Goal: Task Accomplishment & Management: Use online tool/utility

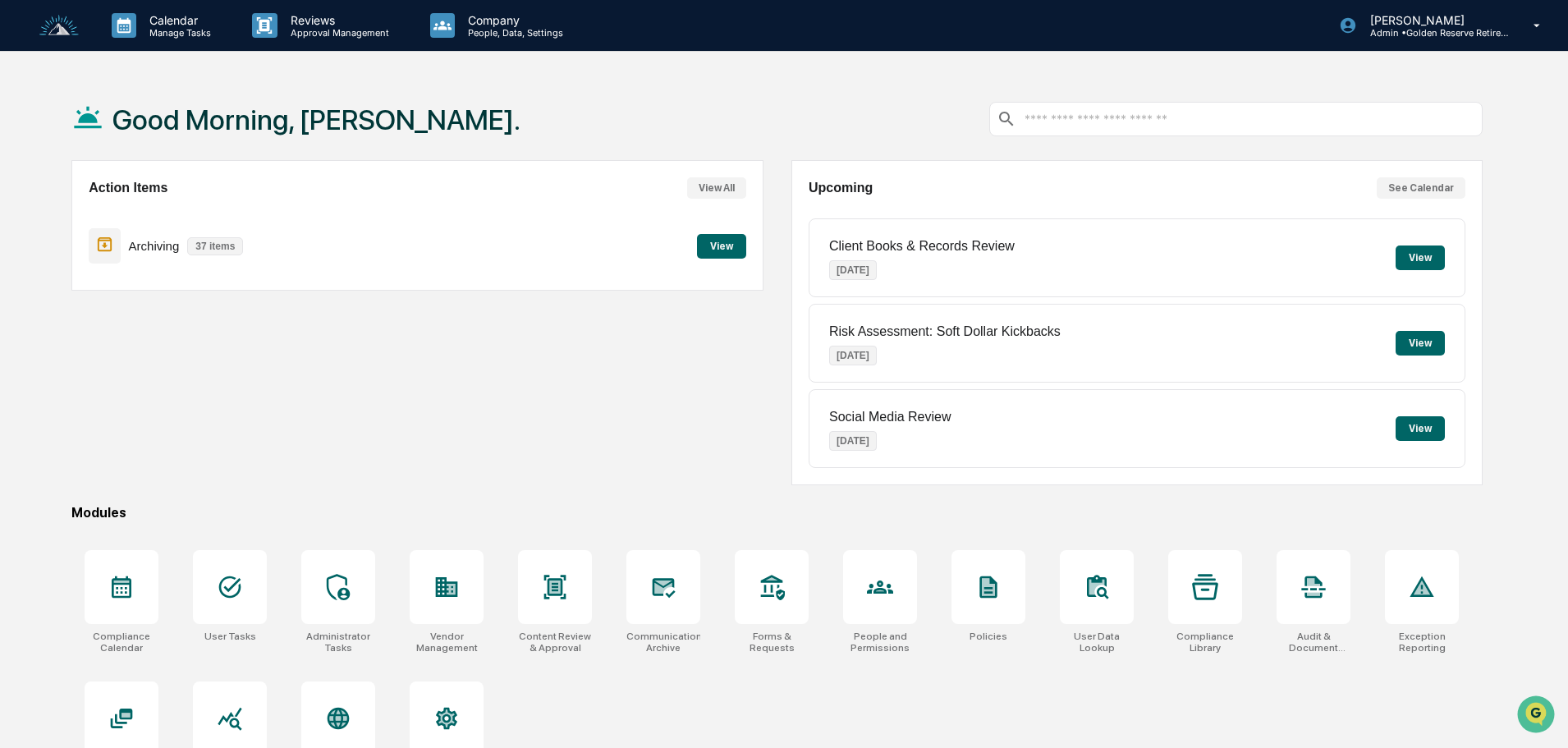
click at [729, 242] on button "View" at bounding box center [721, 246] width 50 height 25
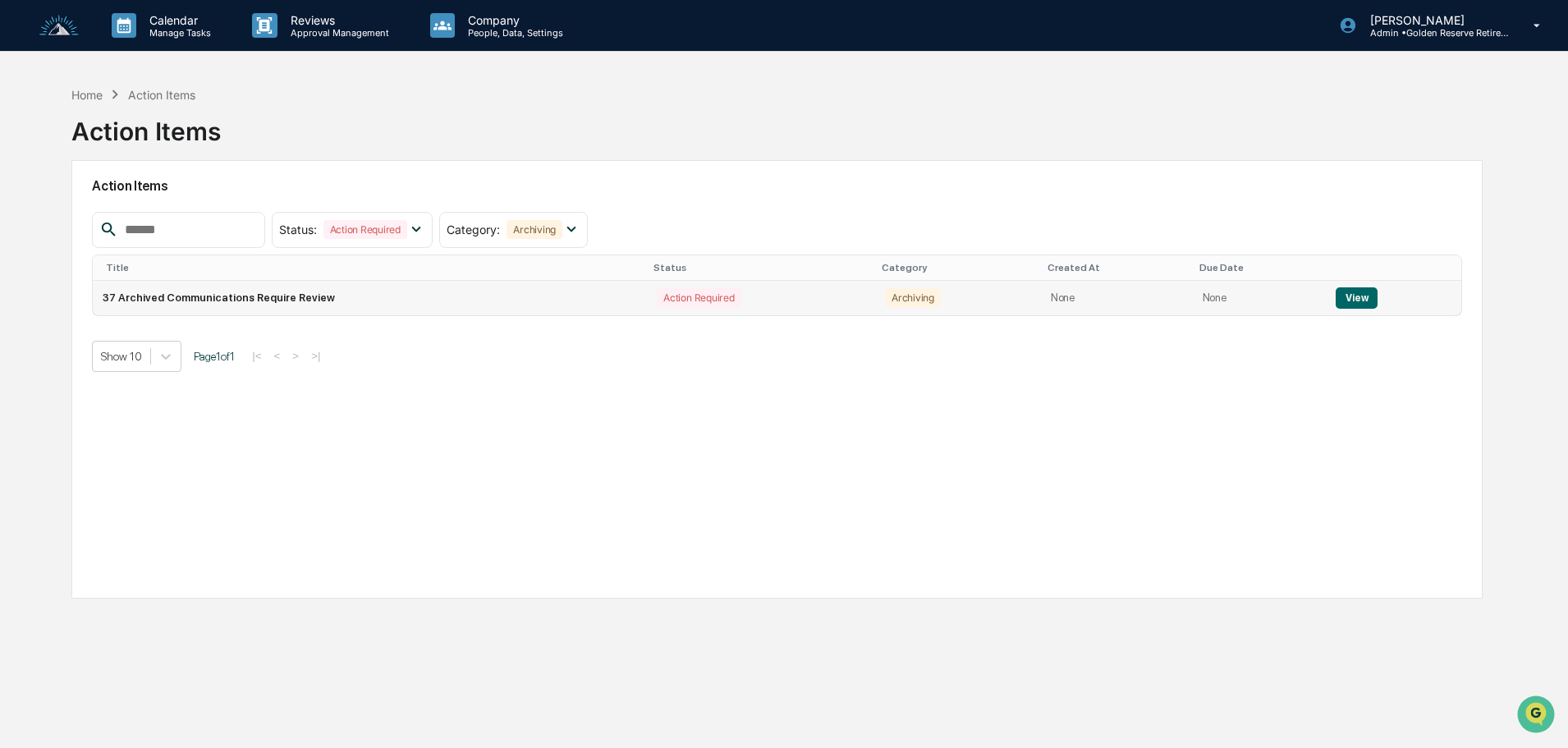
click at [1355, 301] on button "View" at bounding box center [1356, 298] width 42 height 21
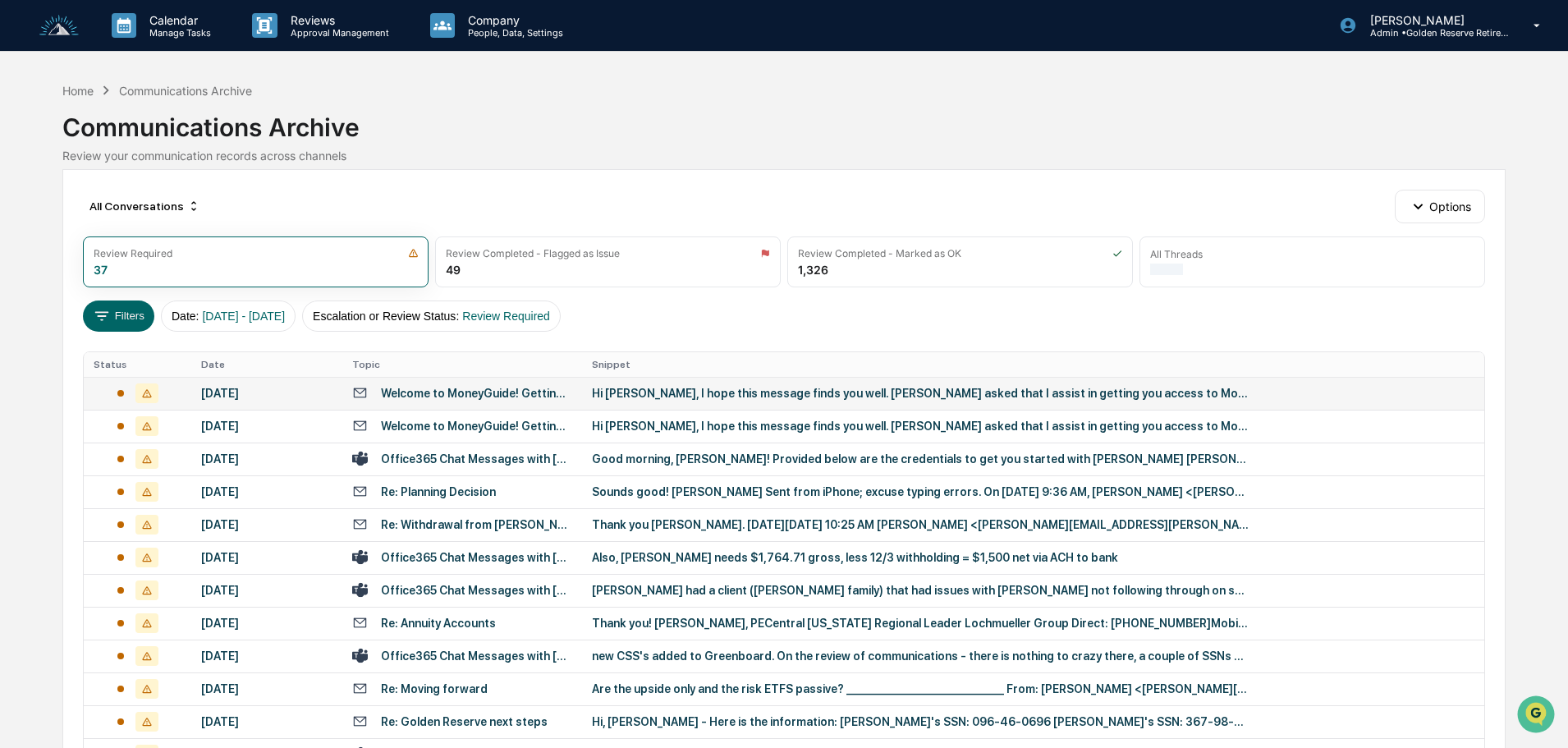
click at [627, 394] on div "Hi [PERSON_NAME], I hope this message finds you well. [PERSON_NAME] asked that …" at bounding box center [919, 393] width 656 height 13
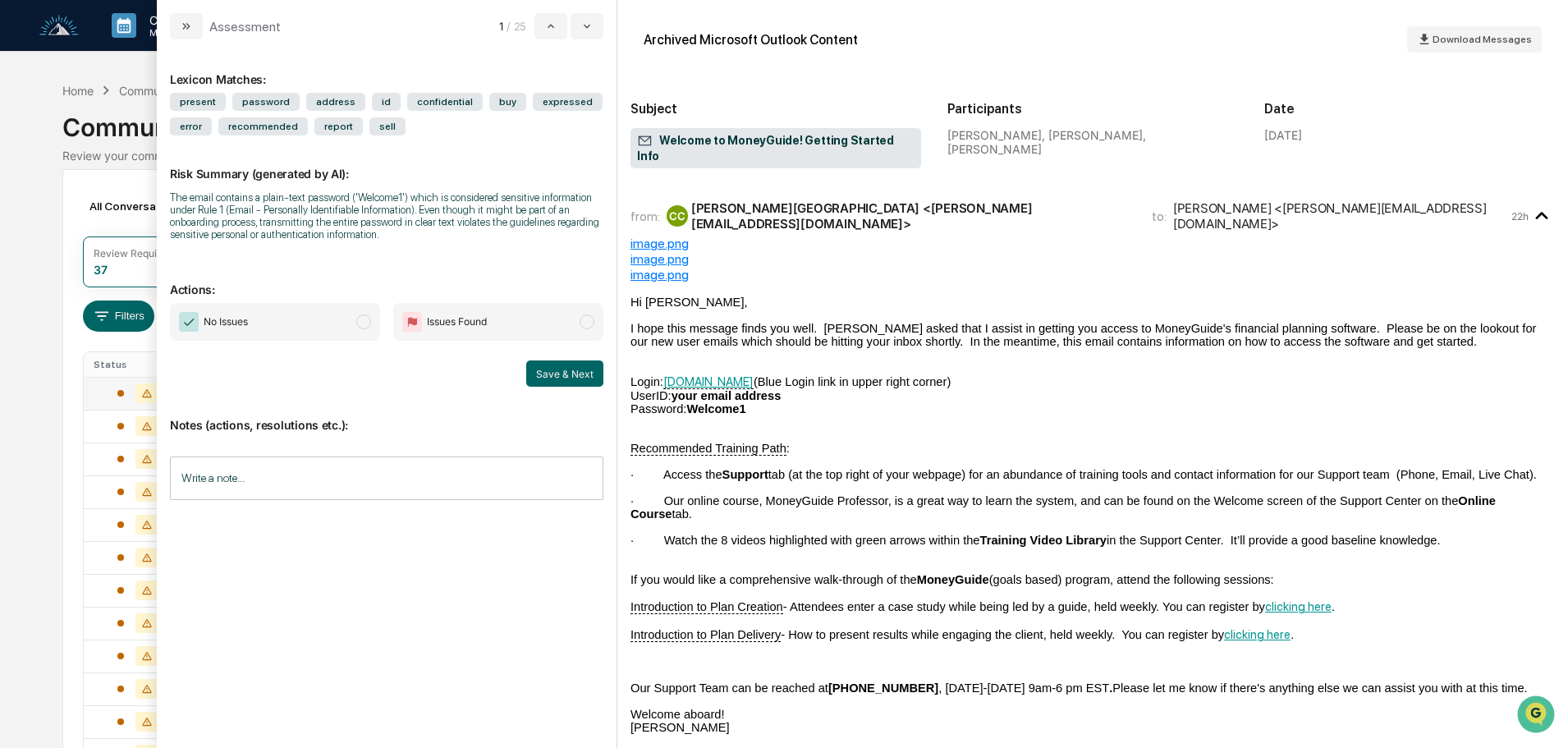
click at [312, 328] on span "No Issues" at bounding box center [275, 322] width 210 height 38
click at [561, 371] on button "Save & Next" at bounding box center [564, 373] width 77 height 26
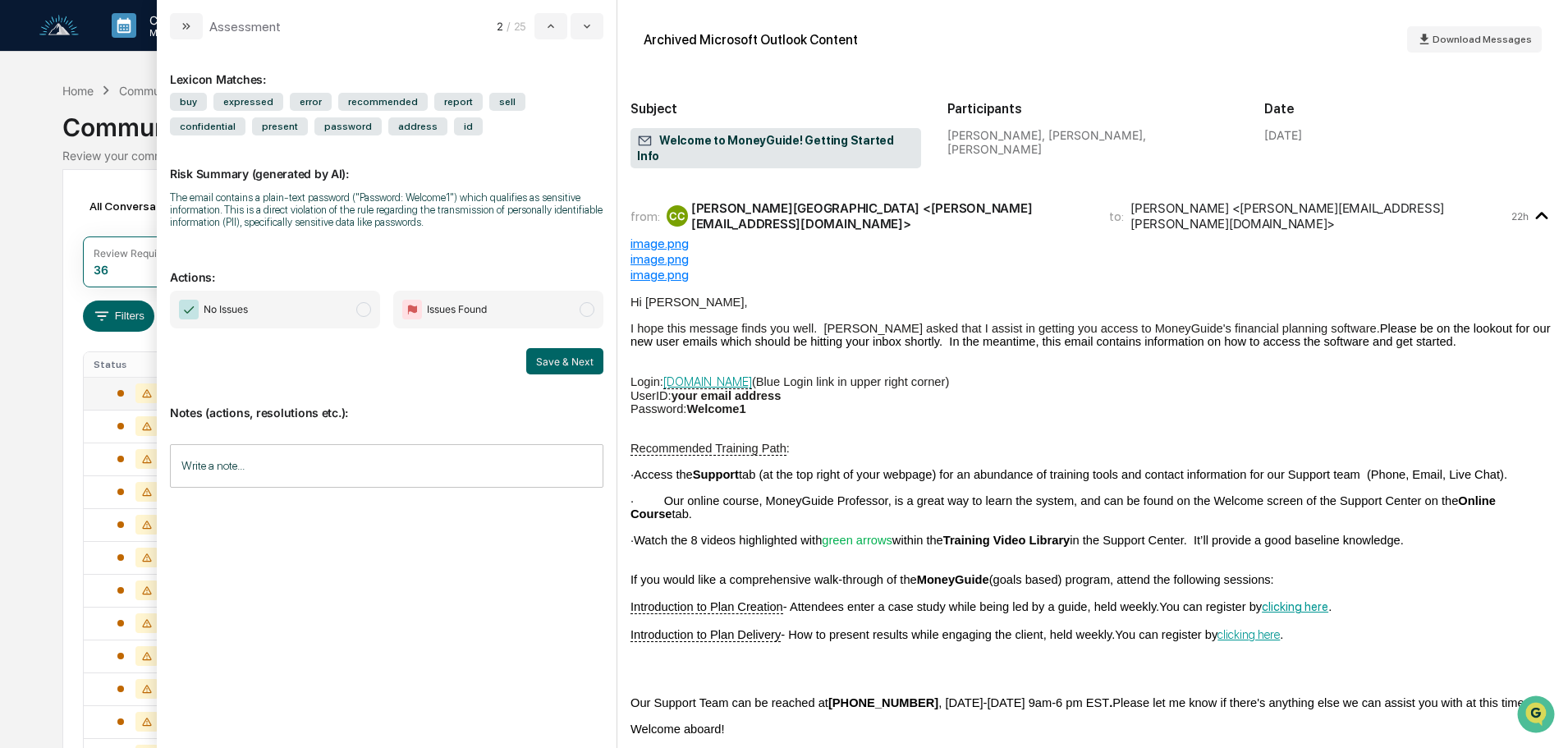
click at [296, 313] on span "No Issues" at bounding box center [275, 309] width 210 height 38
click at [555, 365] on button "Save & Next" at bounding box center [564, 361] width 77 height 26
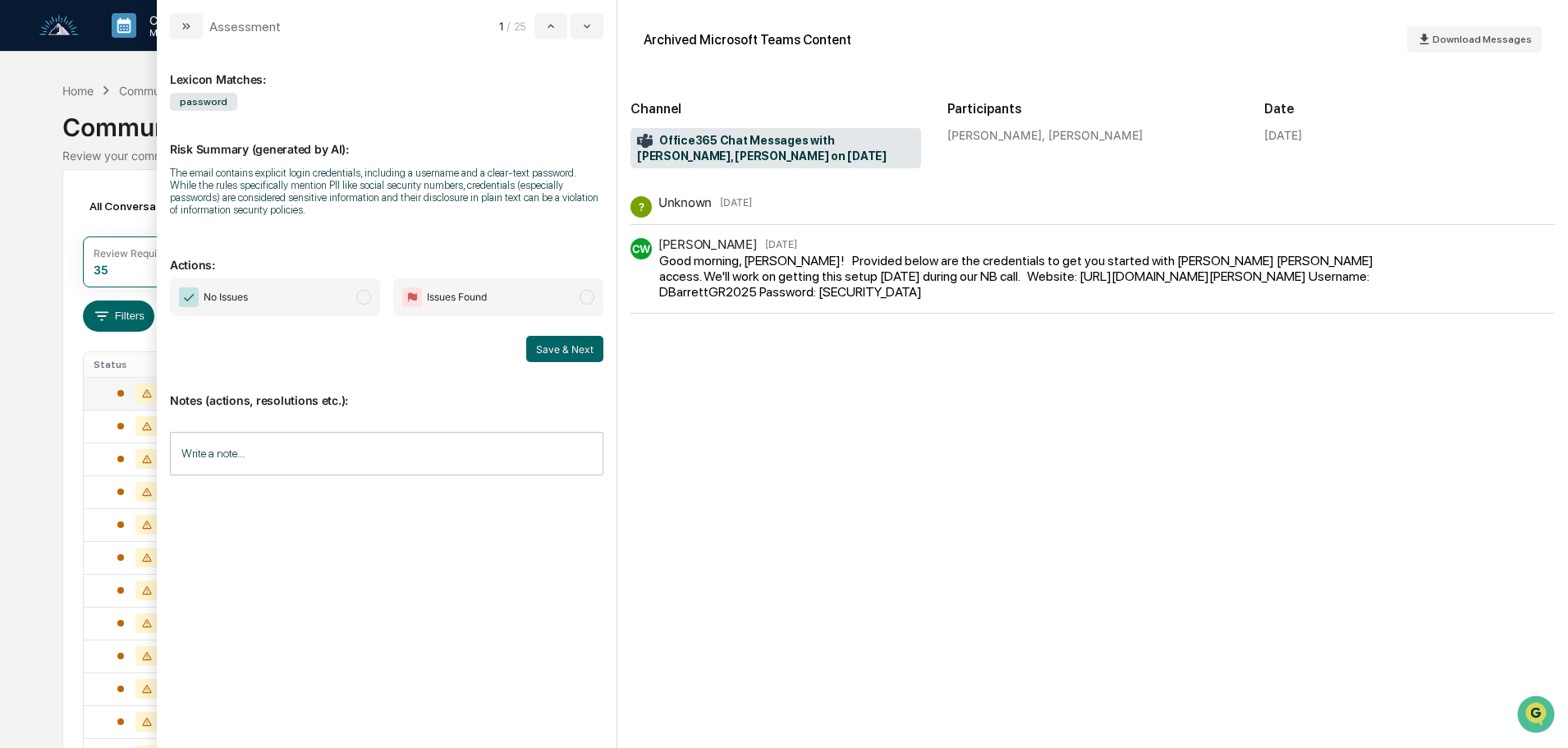
click at [300, 290] on span "No Issues" at bounding box center [275, 297] width 210 height 38
click at [553, 356] on button "Save & Next" at bounding box center [564, 348] width 77 height 26
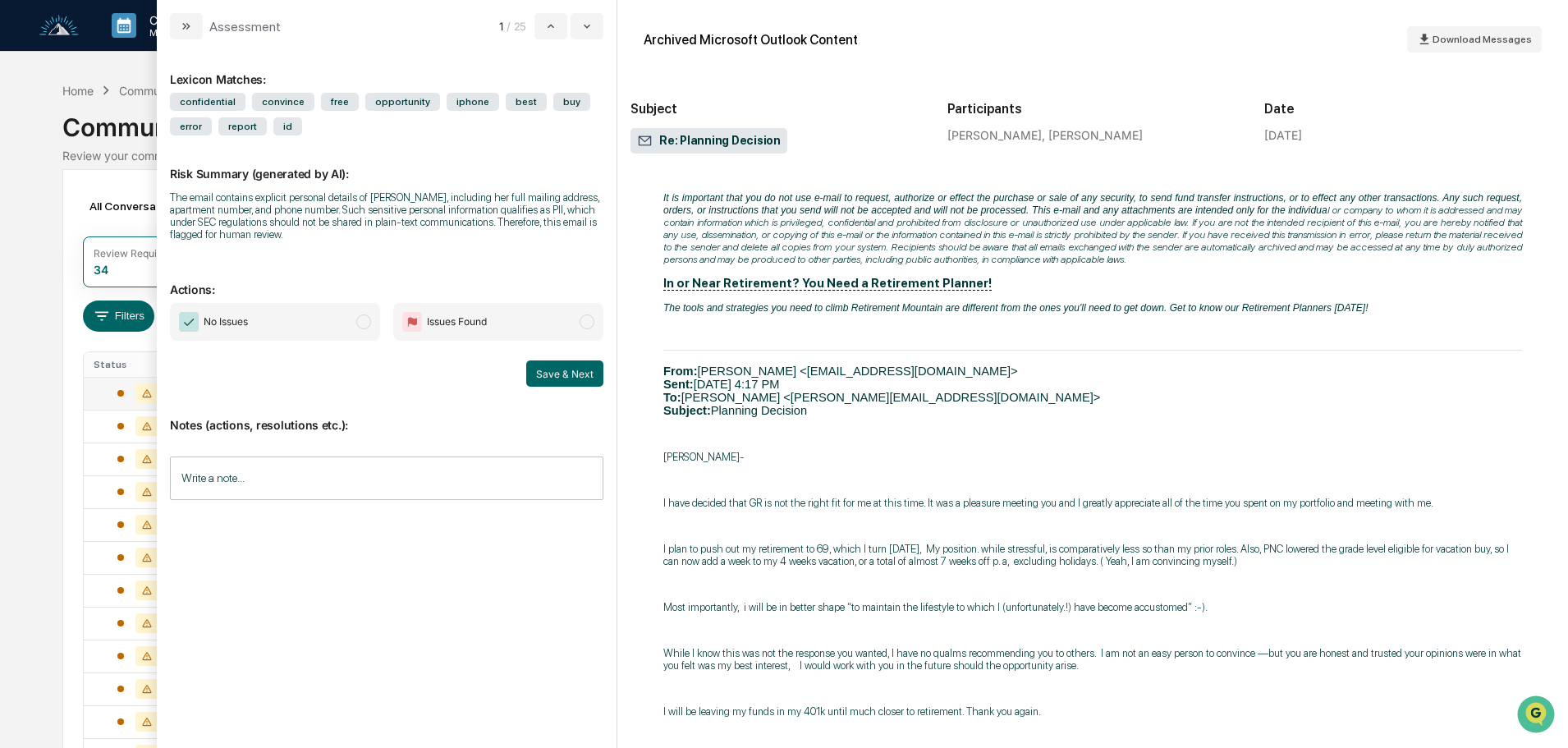
scroll to position [903, 0]
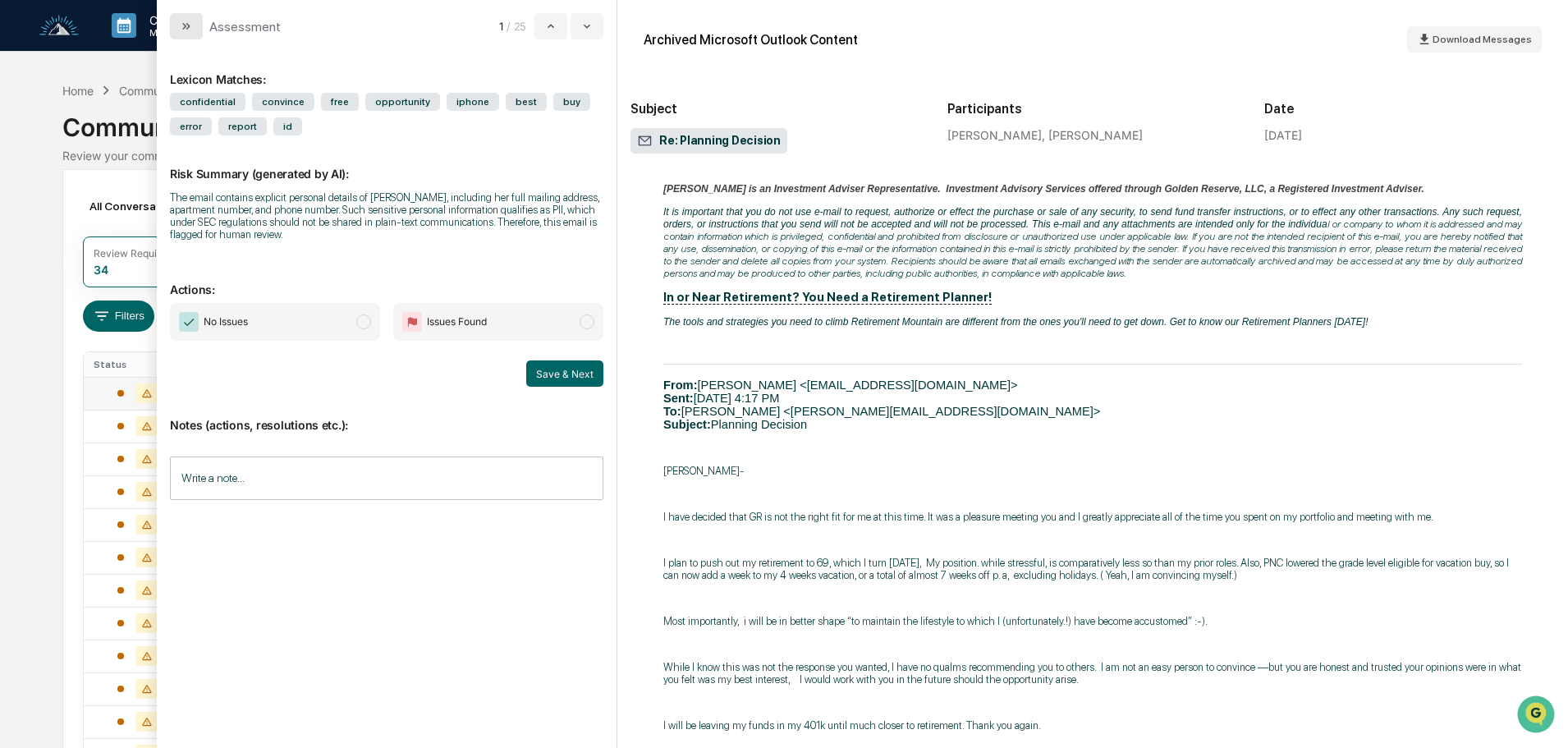
click at [185, 32] on icon "modal" at bounding box center [186, 26] width 13 height 13
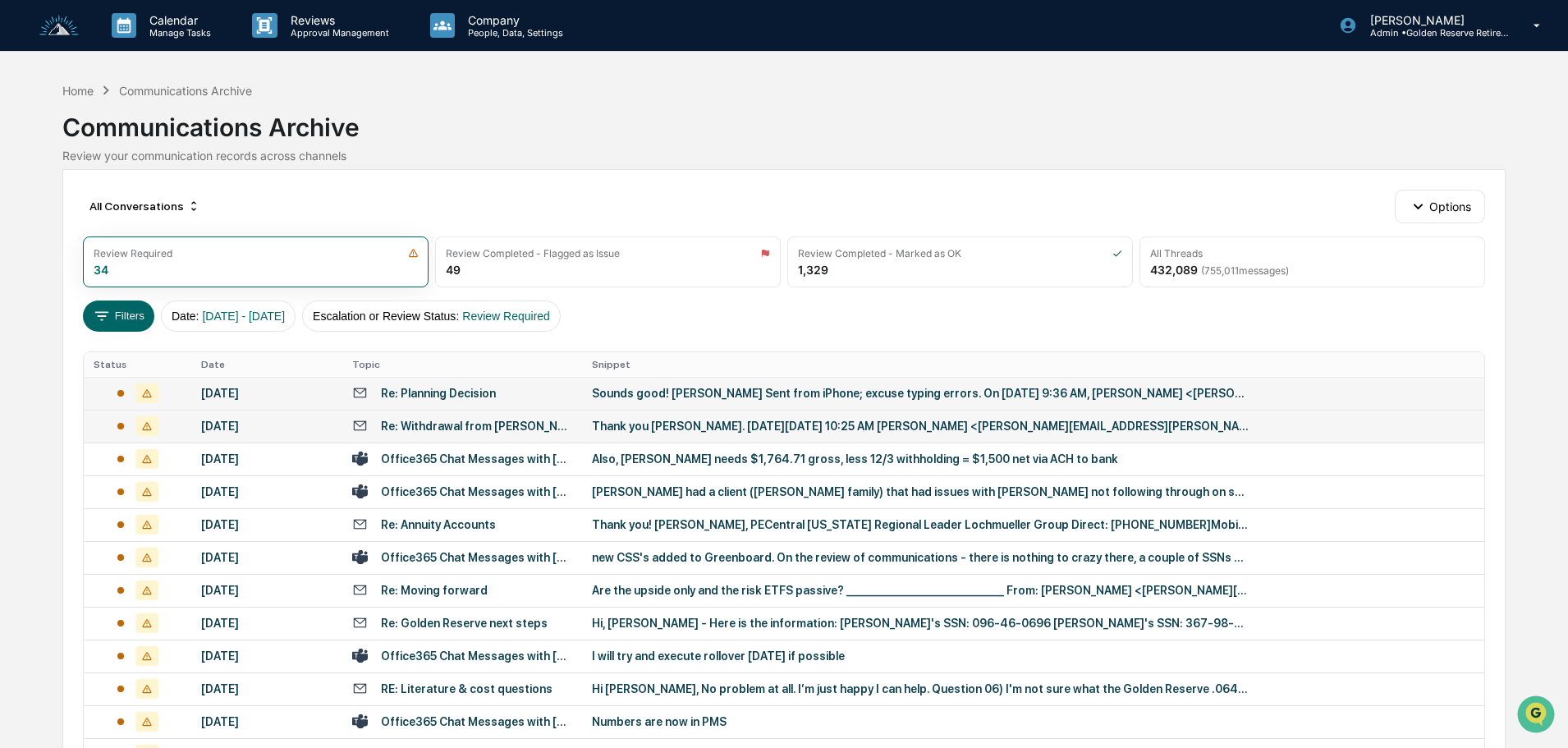
click at [545, 430] on div "Re: Withdrawal from [PERSON_NAME] for $60,000" at bounding box center [476, 425] width 191 height 13
